Goal: Communication & Community: Answer question/provide support

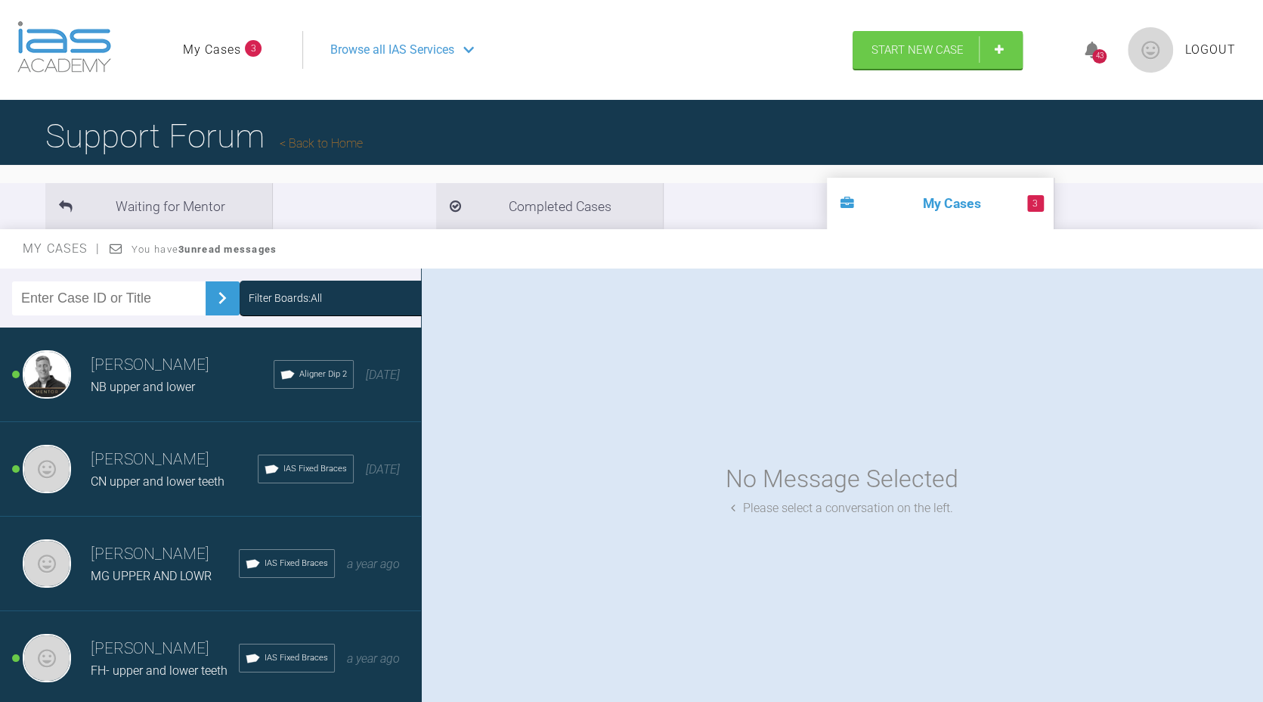
click at [216, 373] on h3 "[PERSON_NAME]" at bounding box center [182, 365] width 183 height 26
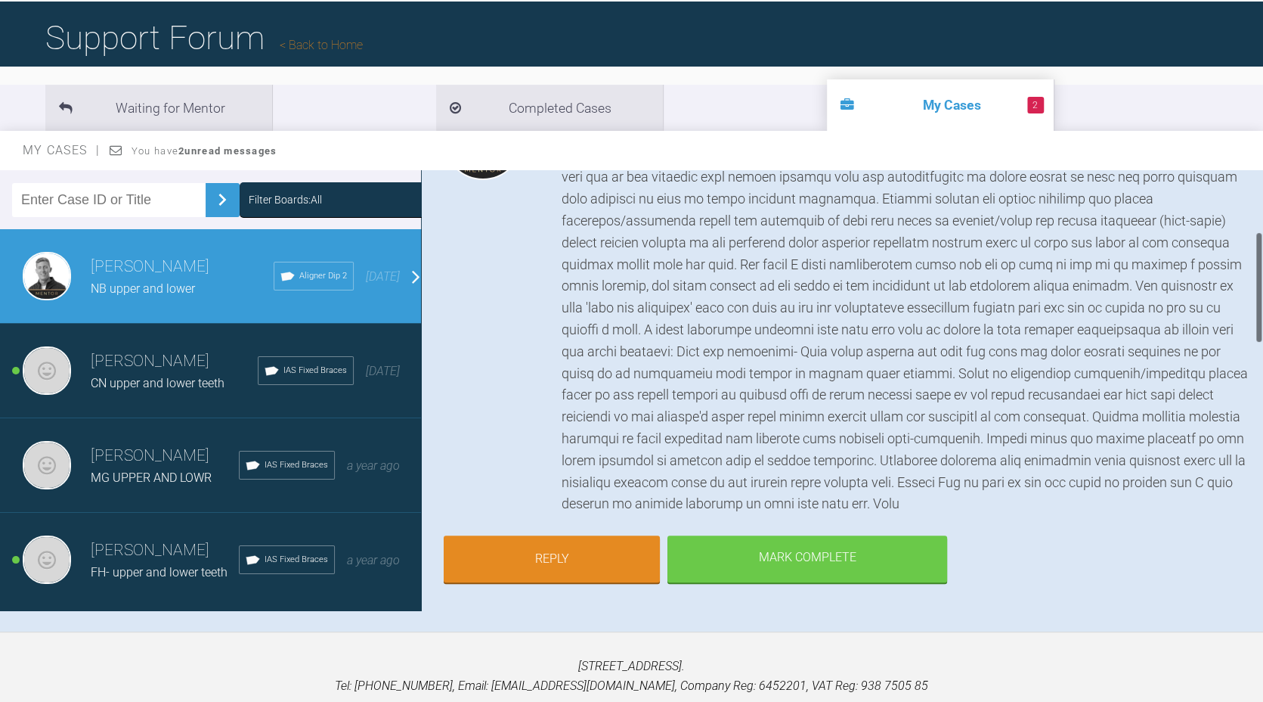
scroll to position [248, 0]
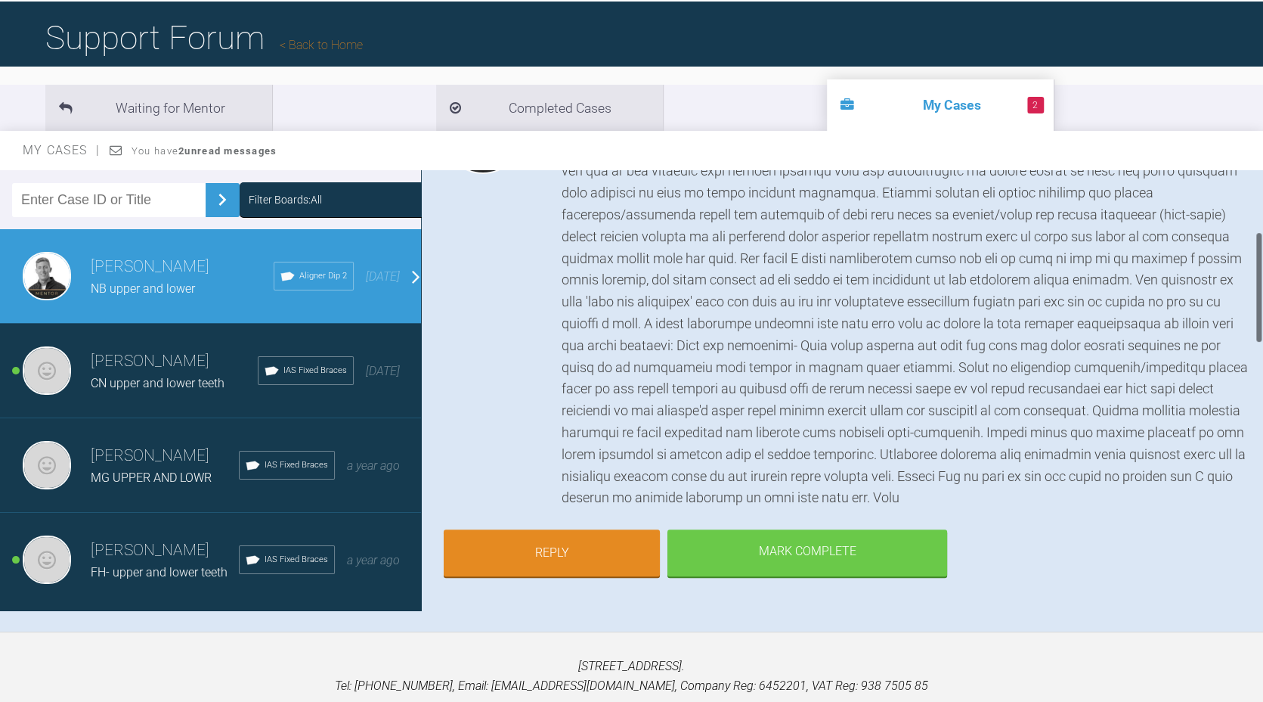
drag, startPoint x: 1258, startPoint y: 268, endPoint x: 1268, endPoint y: 331, distance: 63.5
click at [1263, 331] on html "My Cases 2 Logout Browse all IAS Services Start New Case 43 Logout Support Foru…" at bounding box center [631, 331] width 1263 height 859
click at [594, 547] on link "Reply" at bounding box center [552, 554] width 216 height 47
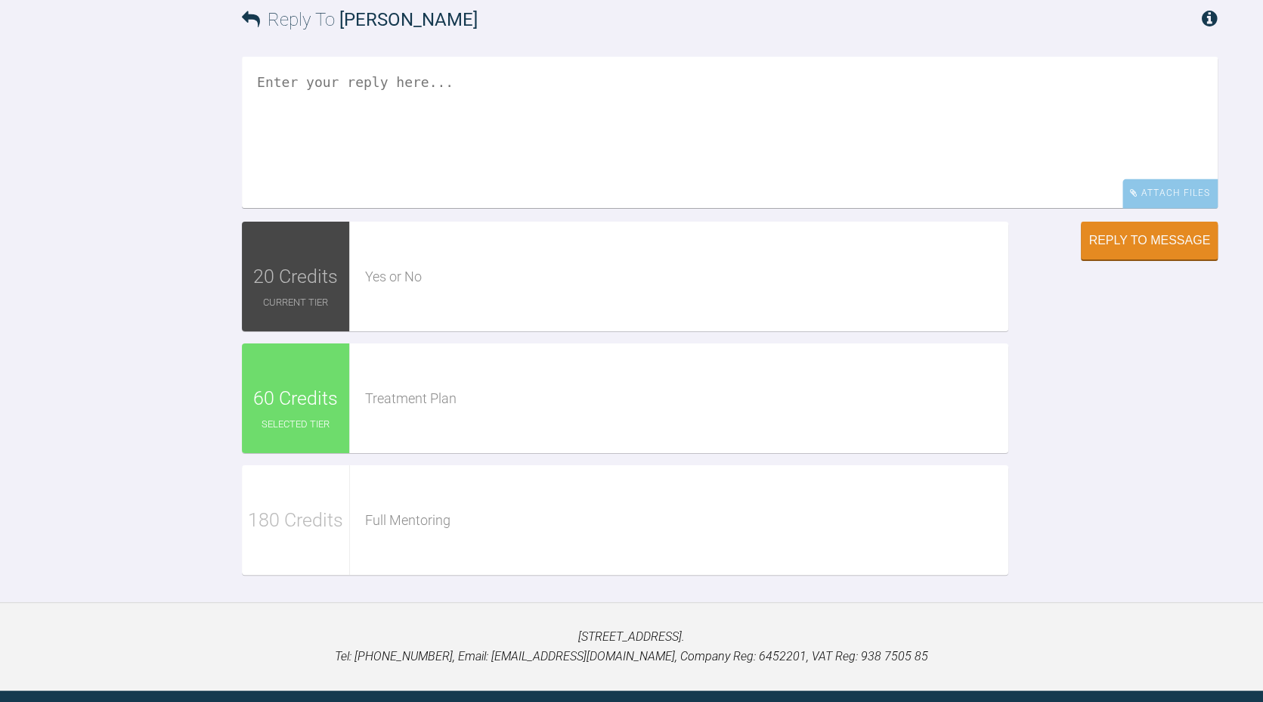
scroll to position [1857, 0]
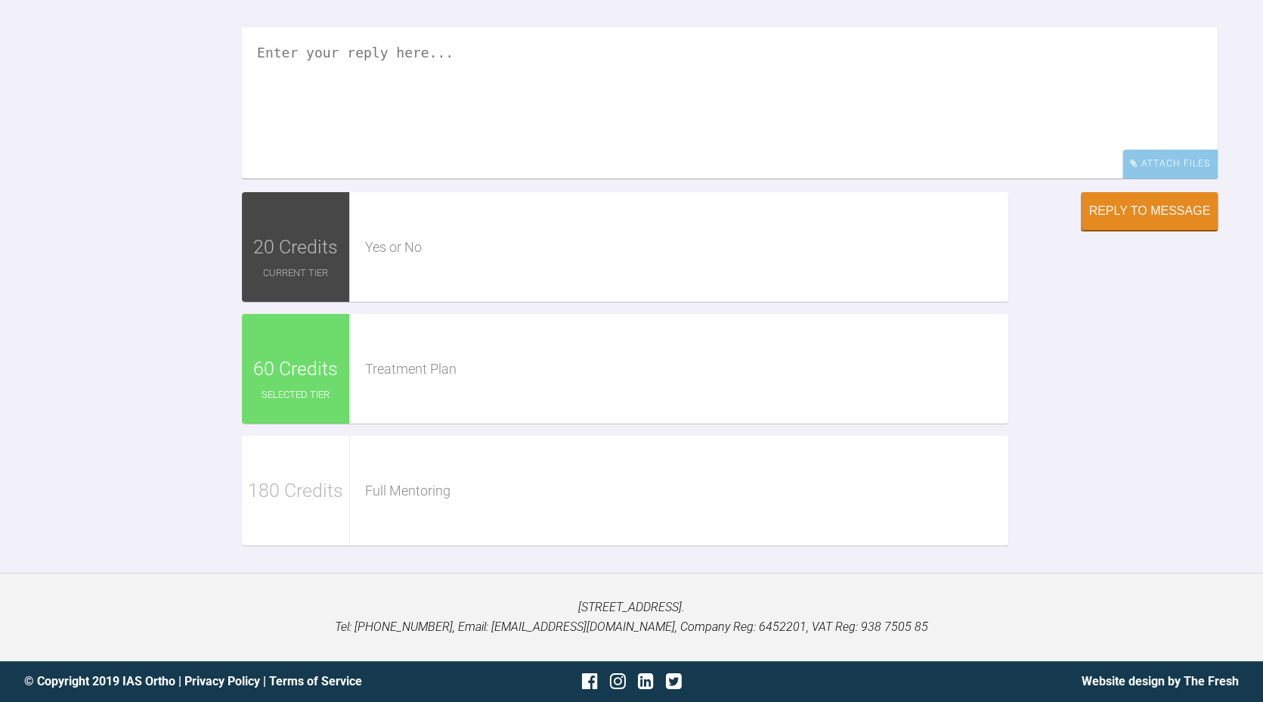
click at [602, 134] on textarea at bounding box center [730, 102] width 976 height 151
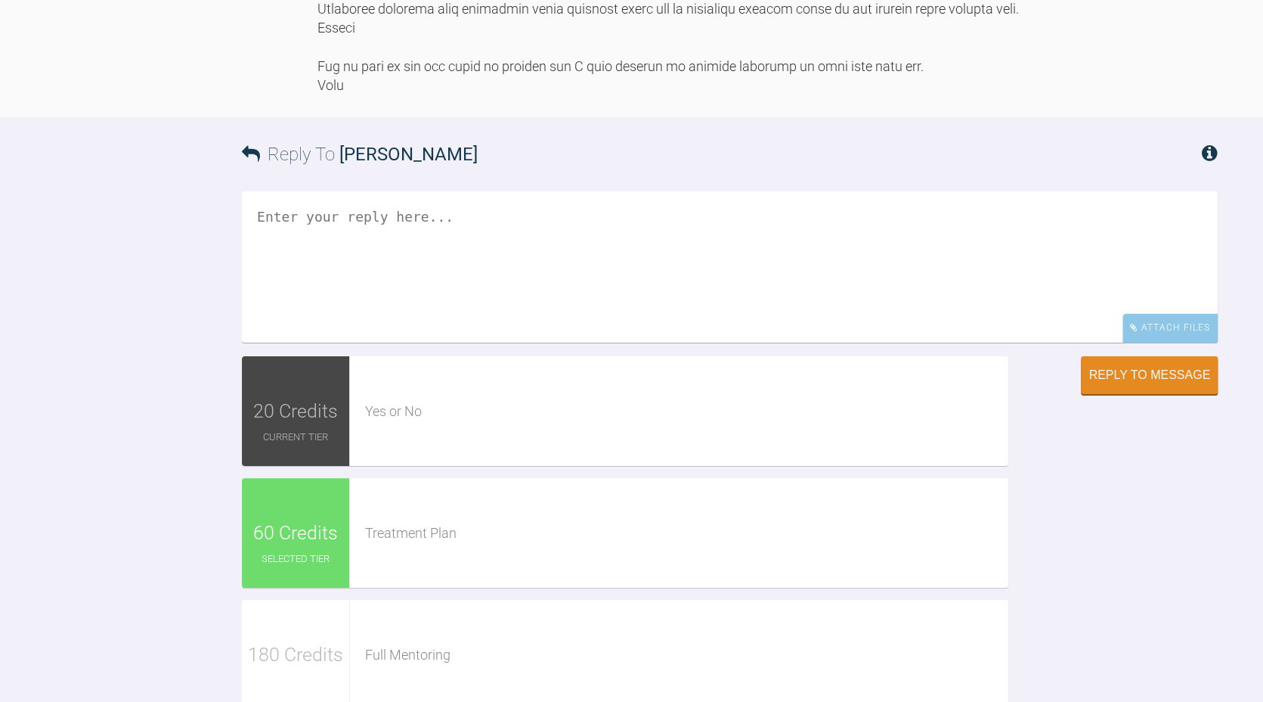
scroll to position [1568, 0]
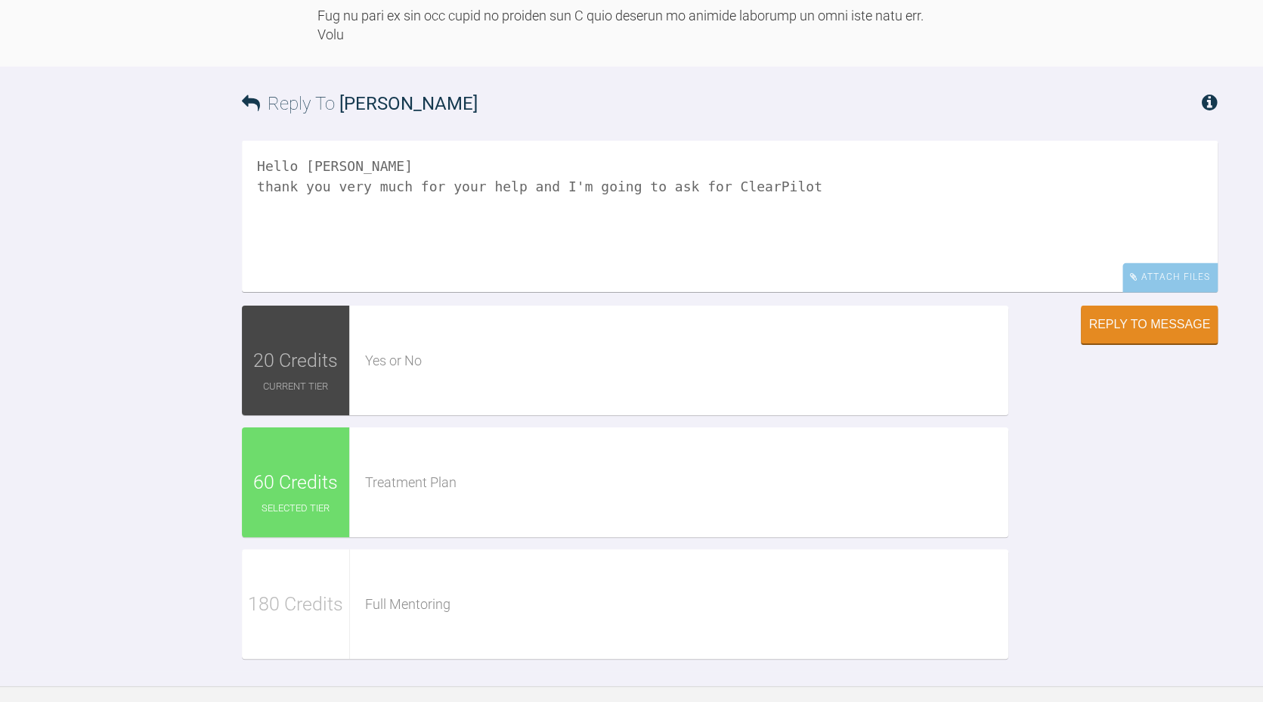
click at [508, 292] on textarea "Hello [PERSON_NAME] thank you very much for your help and I'm going to ask for …" at bounding box center [730, 216] width 976 height 151
drag, startPoint x: 676, startPoint y: 413, endPoint x: 637, endPoint y: 421, distance: 39.4
click at [637, 292] on textarea "Hello [PERSON_NAME] thank you very much for your help and encouragement and I'm…" at bounding box center [730, 216] width 976 height 151
click at [923, 292] on textarea "Hello [PERSON_NAME] thank you very much for your help and encouragement. I'm go…" at bounding box center [730, 216] width 976 height 151
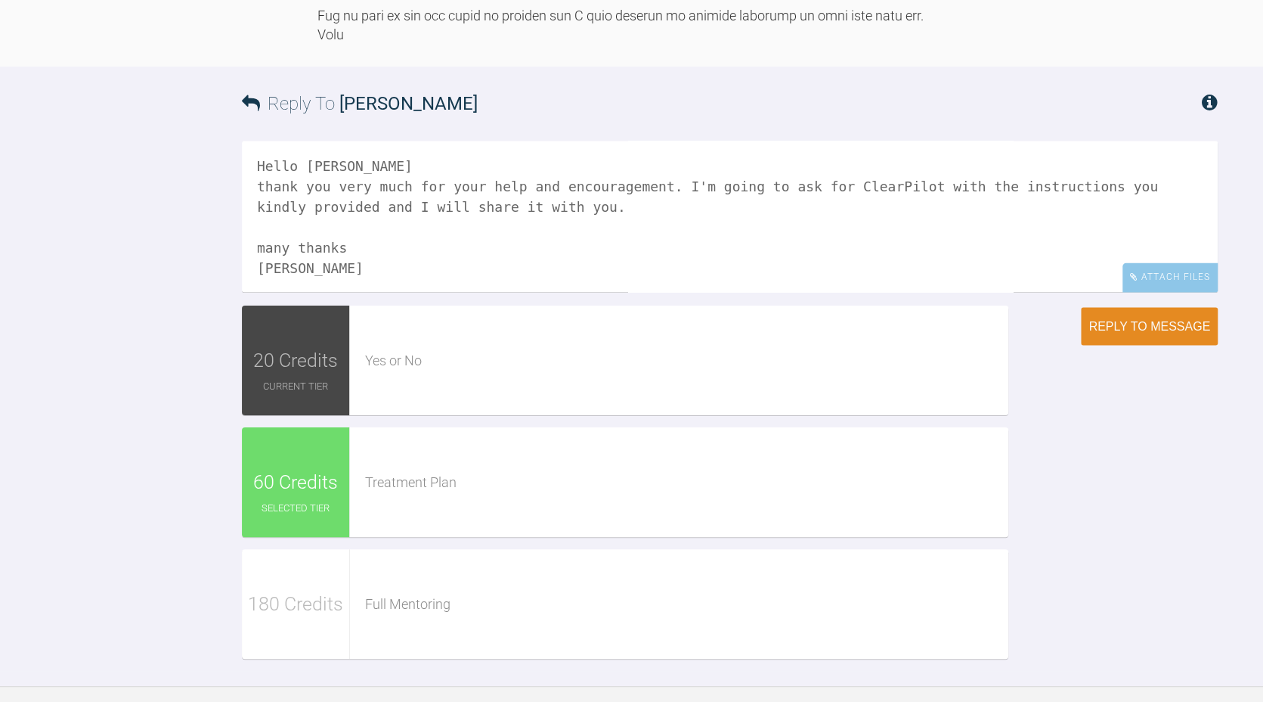
type textarea "Hello [PERSON_NAME] thank you very much for your help and encouragement. I'm go…"
click at [1173, 333] on div "Reply to Message" at bounding box center [1150, 326] width 122 height 14
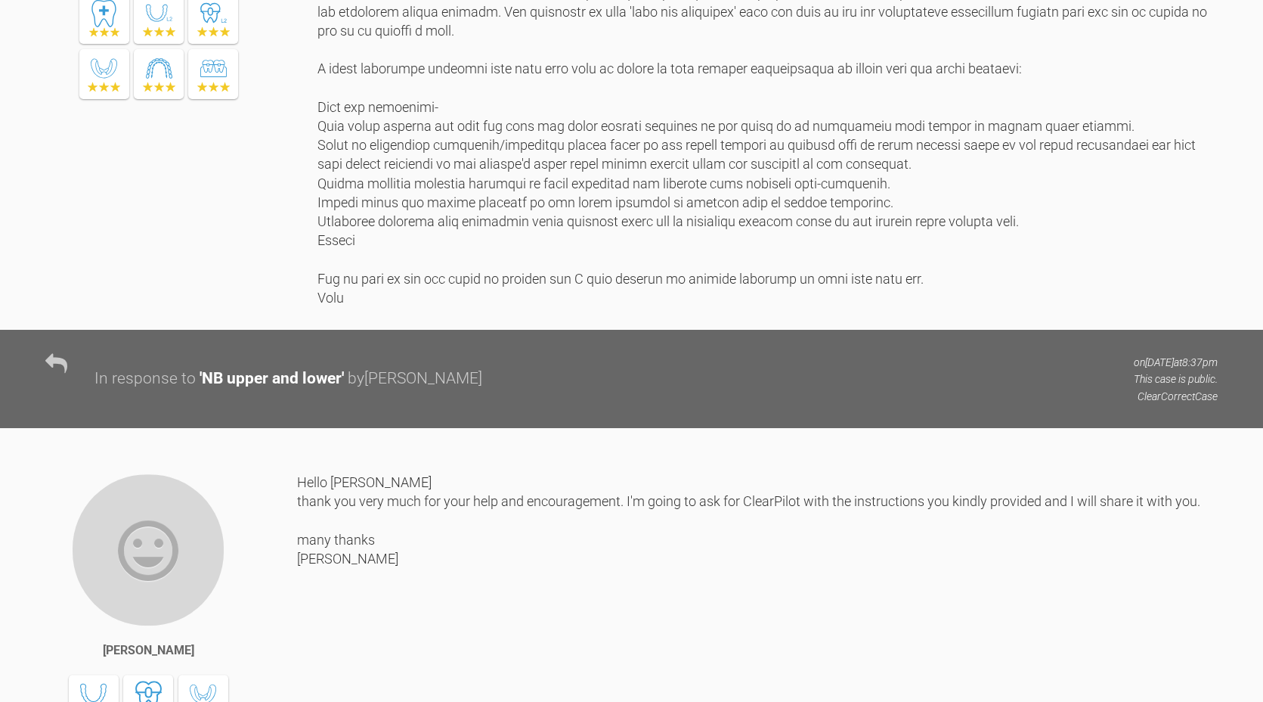
scroll to position [1266, 0]
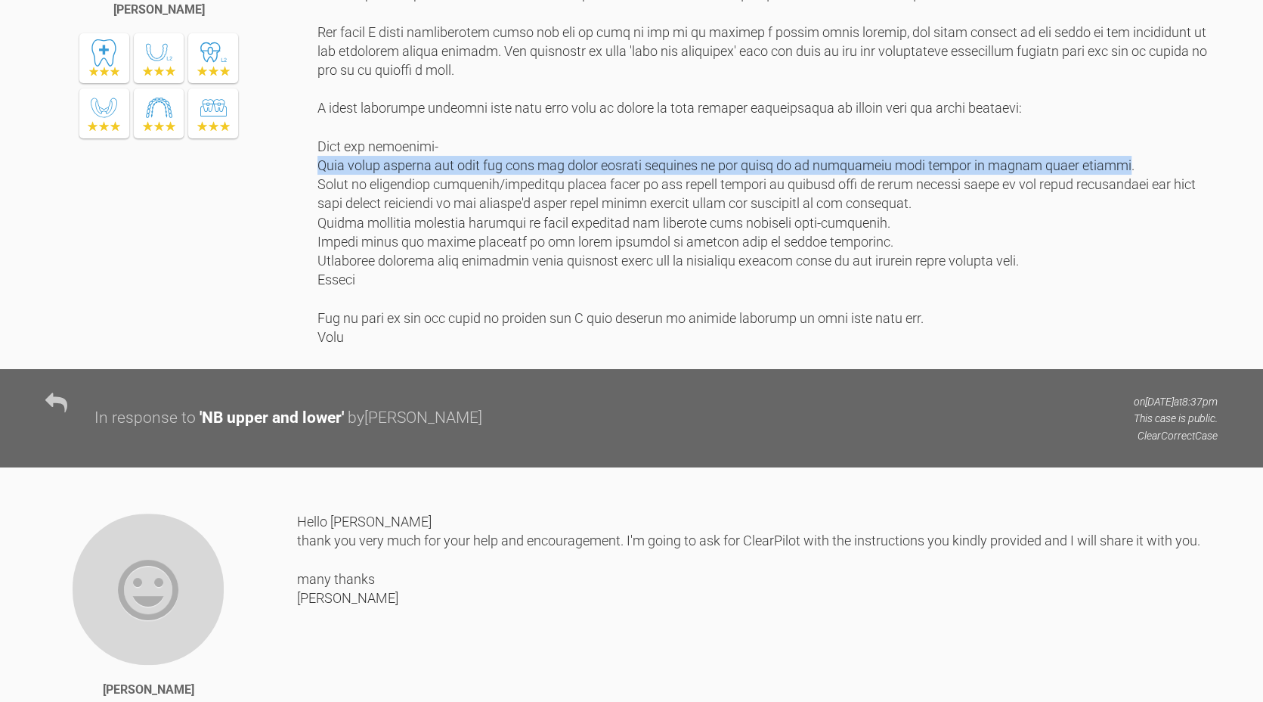
drag, startPoint x: 318, startPoint y: 386, endPoint x: 1074, endPoint y: 391, distance: 756.0
click at [1074, 346] on div at bounding box center [768, 89] width 900 height 514
copy div "Keep upper midline the same and move the lower midline slightly to the right to…"
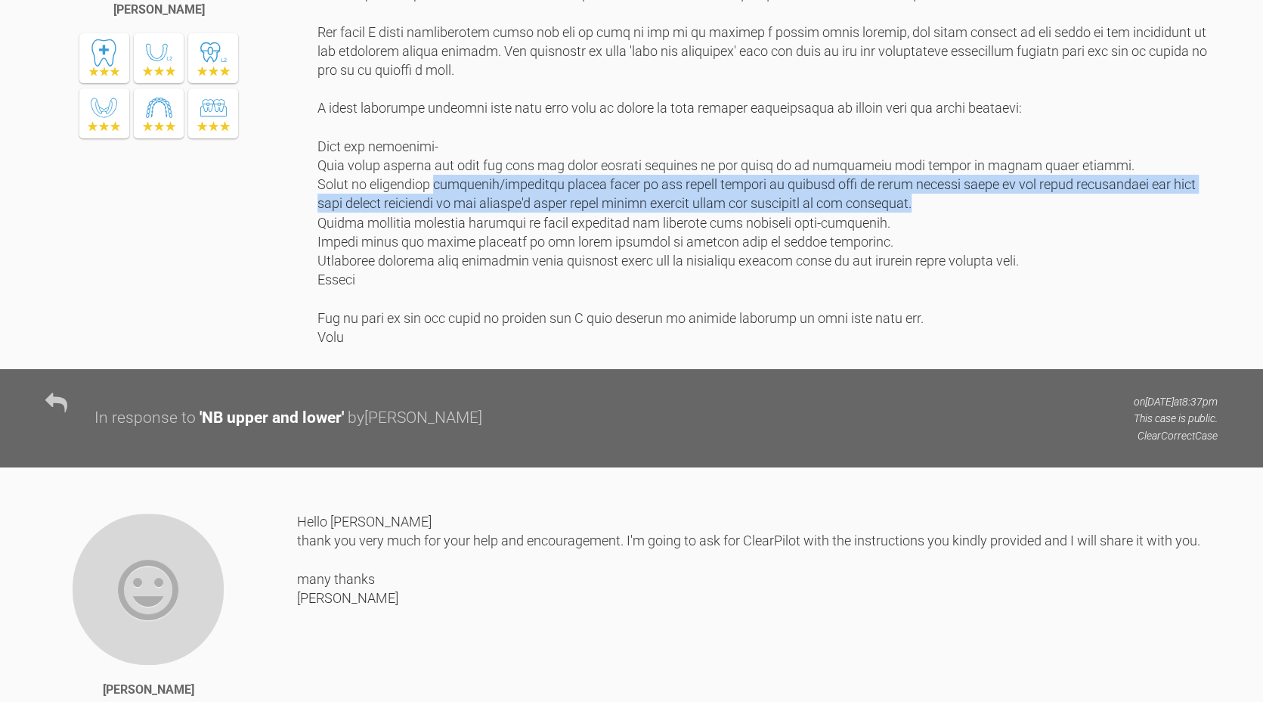
drag, startPoint x: 435, startPoint y: 408, endPoint x: 1207, endPoint y: 432, distance: 771.5
click at [1207, 346] on div at bounding box center [768, 89] width 900 height 514
copy div "palatally/lingually tipped teeth in the buccal segment to upright them to drive…"
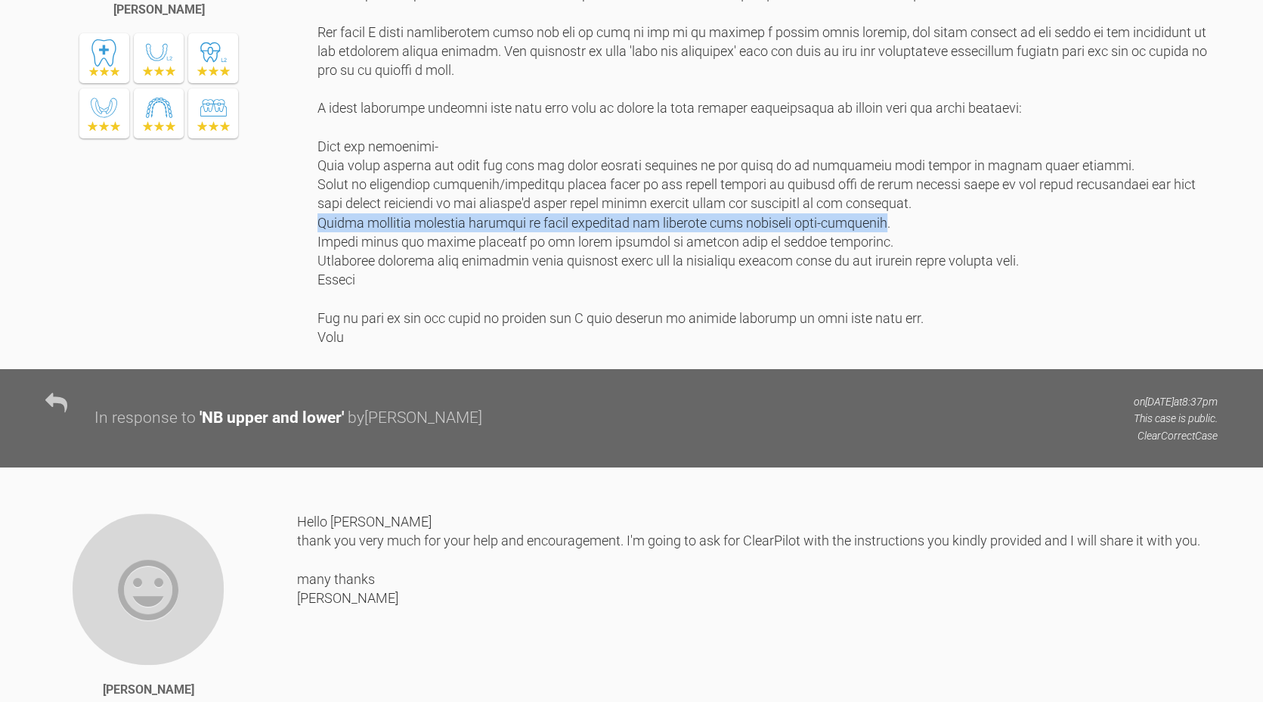
drag, startPoint x: 319, startPoint y: 444, endPoint x: 878, endPoint y: 450, distance: 558.7
click at [878, 346] on div at bounding box center [768, 89] width 900 height 514
copy div "Please maintain vertical position of upper anteriors and maintain good [MEDICAL…"
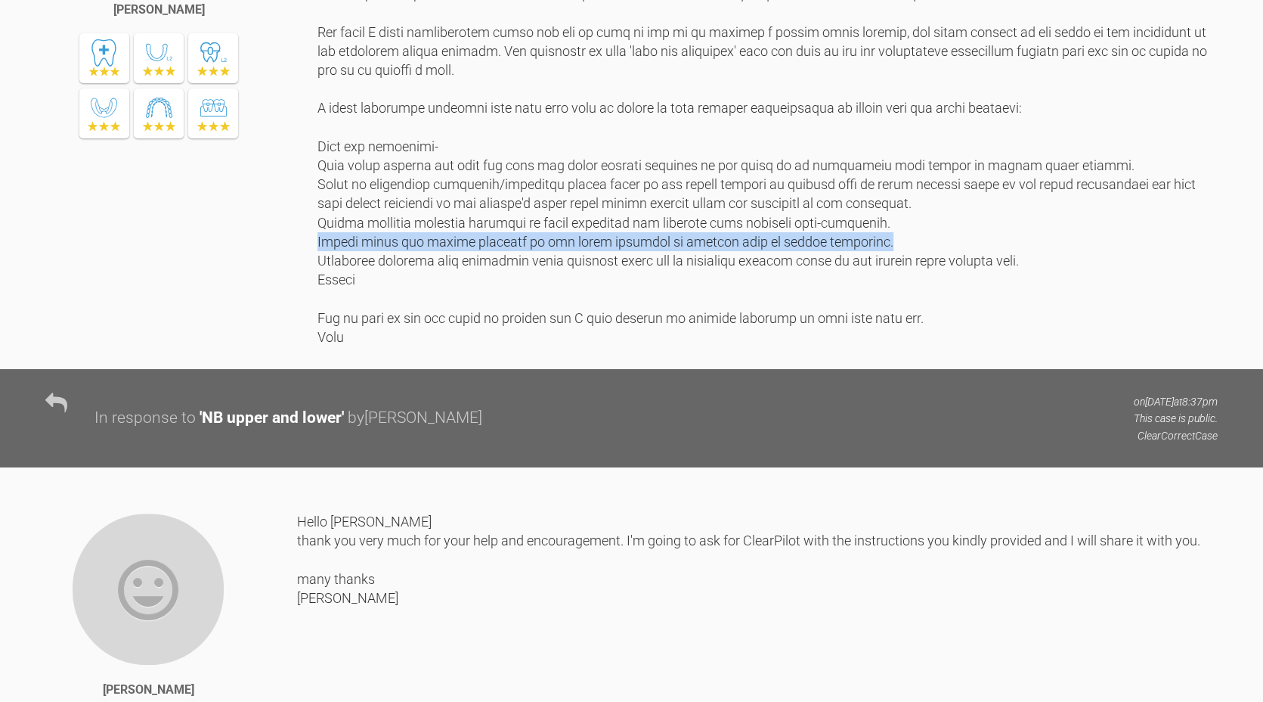
drag, startPoint x: 319, startPoint y: 465, endPoint x: 845, endPoint y: 466, distance: 526.2
click at [845, 346] on div at bounding box center [768, 89] width 900 height 514
drag, startPoint x: 845, startPoint y: 466, endPoint x: 821, endPoint y: 465, distance: 24.2
copy div "Please limit any labial movement of the lower [MEDICAL_DATA] to prevent risk of…"
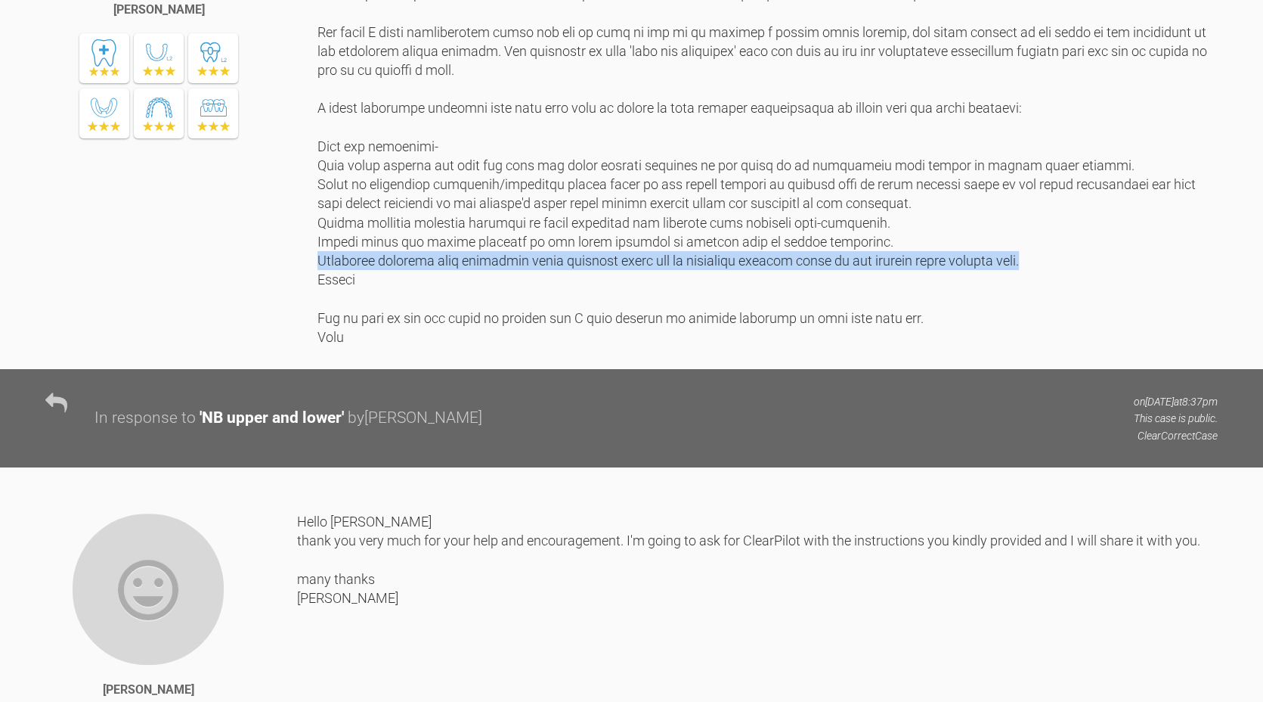
drag, startPoint x: 319, startPoint y: 480, endPoint x: 1018, endPoint y: 486, distance: 698.6
click at [1018, 346] on div at bounding box center [768, 89] width 900 height 514
drag, startPoint x: 1018, startPoint y: 486, endPoint x: 972, endPoint y: 482, distance: 45.5
copy div "Accpeting slightly more proclined lower [MEDICAL_DATA] and an increased [MEDICA…"
